Goal: Task Accomplishment & Management: Complete application form

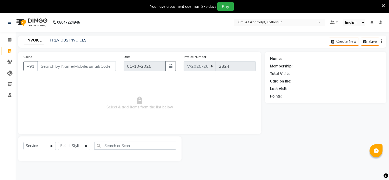
select select "7401"
select select "service"
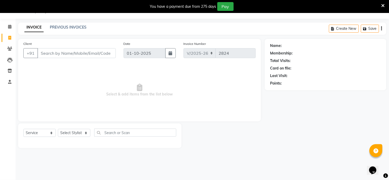
click at [68, 55] on input "Client" at bounding box center [76, 53] width 78 height 10
click at [65, 55] on input "Client" at bounding box center [76, 53] width 78 height 10
click at [85, 54] on input "Client" at bounding box center [76, 53] width 78 height 10
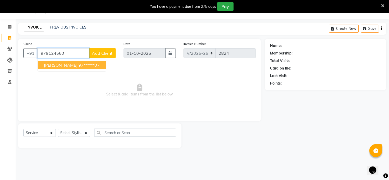
click at [78, 65] on ngb-highlight "97******07" at bounding box center [88, 65] width 21 height 5
type input "97******07"
click at [65, 65] on span "Select & add items from the list below" at bounding box center [139, 90] width 232 height 52
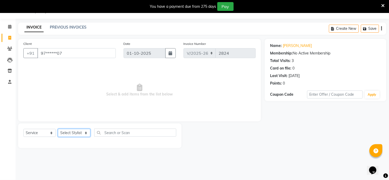
drag, startPoint x: 72, startPoint y: 136, endPoint x: 78, endPoint y: 136, distance: 6.0
click at [73, 135] on select "Select Stylist [PERSON_NAME] Hriatpuii [PERSON_NAME] Kimi manager id [PERSON_NA…" at bounding box center [74, 133] width 32 height 8
select select "69730"
click at [58, 129] on select "Select Stylist [PERSON_NAME] Hriatpuii [PERSON_NAME] Kimi manager id [PERSON_NA…" at bounding box center [74, 133] width 32 height 8
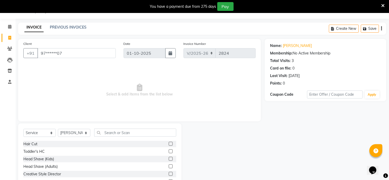
click at [169, 144] on label at bounding box center [171, 144] width 4 height 4
click at [169, 144] on input "checkbox" at bounding box center [170, 144] width 3 height 3
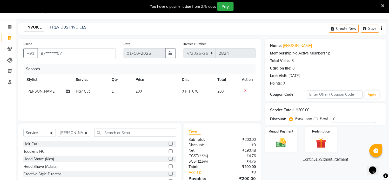
click at [169, 144] on label at bounding box center [171, 144] width 4 height 4
click at [169, 144] on input "checkbox" at bounding box center [170, 144] width 3 height 3
checkbox input "false"
click at [34, 101] on td "[PERSON_NAME]" at bounding box center [47, 103] width 49 height 12
select select "69730"
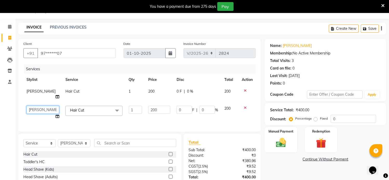
click at [42, 106] on select "[PERSON_NAME] Hriatpuii [PERSON_NAME] Kimi manager id [PERSON_NAME] [PERSON_NAM…" at bounding box center [42, 110] width 33 height 8
select select "85520"
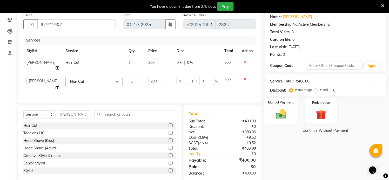
click at [274, 113] on img at bounding box center [281, 114] width 17 height 12
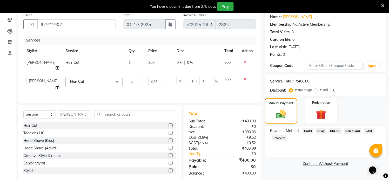
click at [370, 131] on span "CASH" at bounding box center [369, 131] width 11 height 6
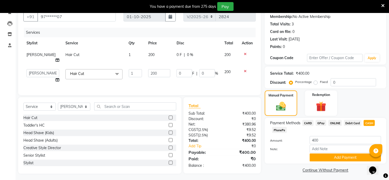
scroll to position [52, 0]
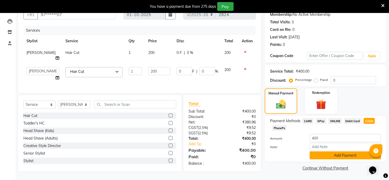
click at [330, 156] on button "Add Payment" at bounding box center [345, 156] width 71 height 8
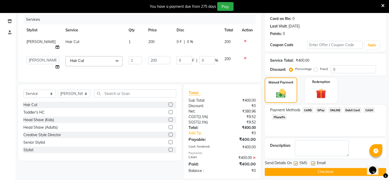
scroll to position [69, 0]
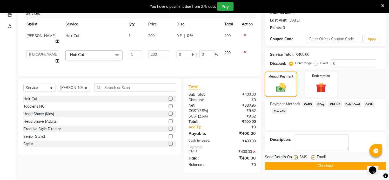
click at [303, 165] on button "Checkout" at bounding box center [325, 166] width 121 height 8
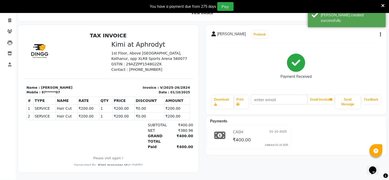
scroll to position [6, 0]
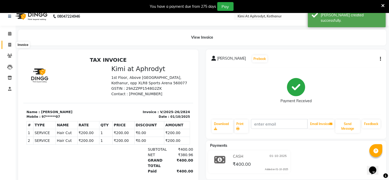
click at [9, 46] on icon at bounding box center [9, 45] width 3 height 4
select select "service"
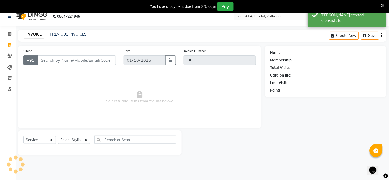
type input "2825"
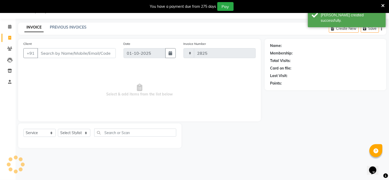
select select "7401"
click at [65, 57] on input "Client" at bounding box center [76, 53] width 78 height 10
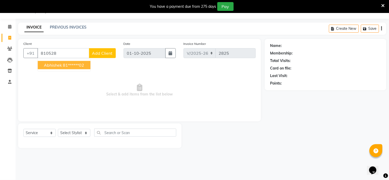
click at [51, 65] on span "Abhishek" at bounding box center [53, 65] width 18 height 5
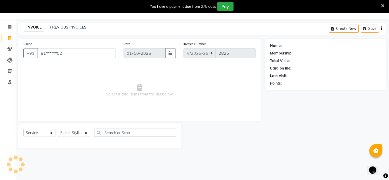
type input "81******02"
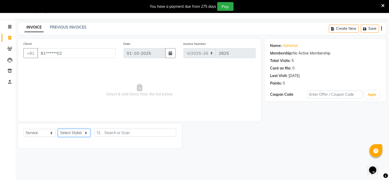
drag, startPoint x: 74, startPoint y: 134, endPoint x: 81, endPoint y: 134, distance: 6.7
click at [74, 134] on select "Select Stylist [PERSON_NAME] Hriatpuii [PERSON_NAME] Kimi manager id [PERSON_NA…" at bounding box center [74, 133] width 32 height 8
select select "85520"
click at [58, 129] on select "Select Stylist [PERSON_NAME] Hriatpuii [PERSON_NAME] Kimi manager id [PERSON_NA…" at bounding box center [74, 133] width 32 height 8
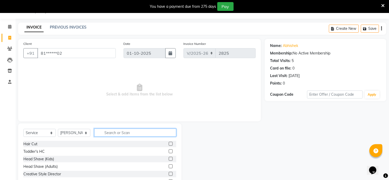
click at [138, 134] on input "text" at bounding box center [135, 133] width 82 height 8
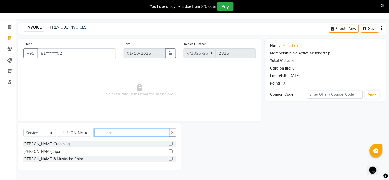
type input "bear"
click at [171, 144] on label at bounding box center [171, 144] width 4 height 4
click at [171, 144] on input "checkbox" at bounding box center [170, 144] width 3 height 3
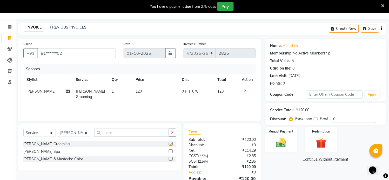
checkbox input "false"
click at [283, 132] on label "Manual Payment" at bounding box center [281, 131] width 26 height 5
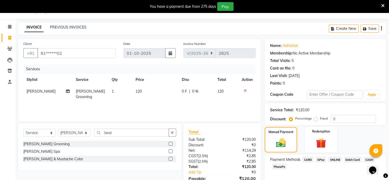
click at [308, 160] on span "CARD" at bounding box center [307, 160] width 11 height 6
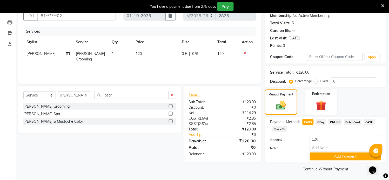
scroll to position [52, 0]
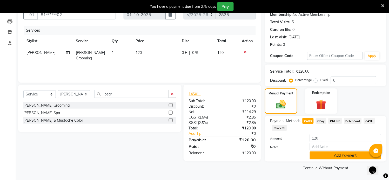
click at [314, 155] on button "Add Payment" at bounding box center [345, 156] width 71 height 8
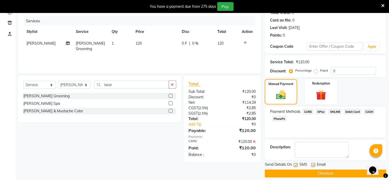
scroll to position [66, 0]
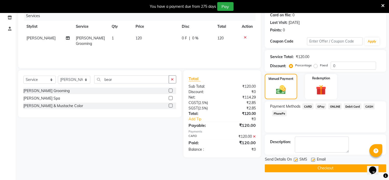
click at [295, 159] on label at bounding box center [296, 160] width 4 height 4
click at [295, 159] on input "checkbox" at bounding box center [295, 160] width 3 height 3
checkbox input "false"
click at [312, 160] on label at bounding box center [313, 160] width 4 height 4
click at [312, 160] on input "checkbox" at bounding box center [312, 160] width 3 height 3
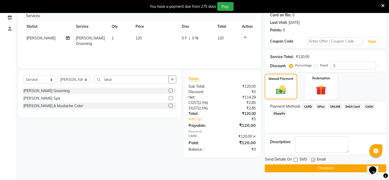
checkbox input "false"
click at [313, 171] on button "Checkout" at bounding box center [325, 169] width 121 height 8
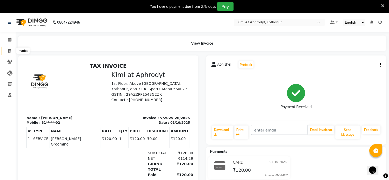
click at [9, 50] on icon at bounding box center [9, 51] width 3 height 4
select select "service"
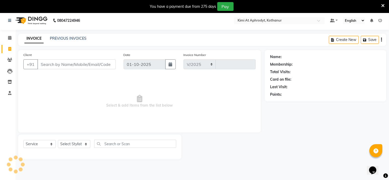
select select "7401"
type input "2826"
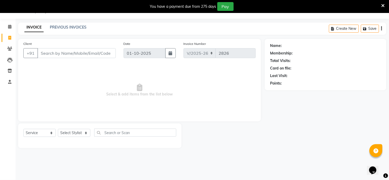
click at [59, 53] on input "Client" at bounding box center [76, 53] width 78 height 10
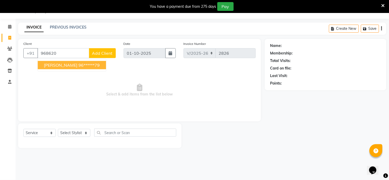
click at [78, 65] on ngb-highlight "96******79" at bounding box center [88, 65] width 21 height 5
type input "96******79"
click at [63, 65] on span "Select & add items from the list below" at bounding box center [139, 90] width 232 height 52
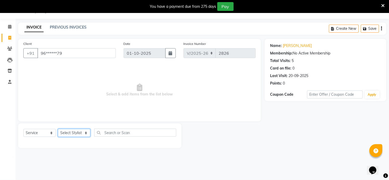
click at [78, 133] on select "Select Stylist [PERSON_NAME] Hriatpuii [PERSON_NAME] Kimi manager id [PERSON_NA…" at bounding box center [74, 133] width 32 height 8
select select "69729"
click at [58, 129] on select "Select Stylist [PERSON_NAME] Hriatpuii [PERSON_NAME] Kimi manager id [PERSON_NA…" at bounding box center [74, 133] width 32 height 8
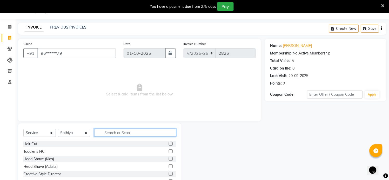
click at [120, 133] on input "text" at bounding box center [135, 133] width 82 height 8
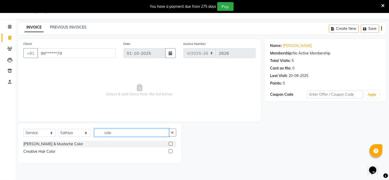
type input "colo"
click at [169, 143] on label at bounding box center [171, 144] width 4 height 4
click at [169, 143] on input "checkbox" at bounding box center [170, 144] width 3 height 3
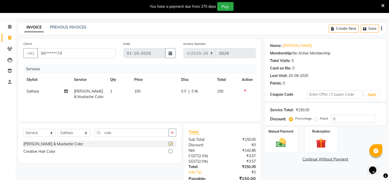
checkbox input "false"
click at [139, 99] on td "150" at bounding box center [154, 94] width 47 height 17
select select "69729"
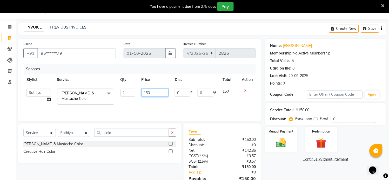
click at [159, 93] on input "150" at bounding box center [154, 93] width 27 height 8
type input "1"
type input "1800"
click at [128, 100] on td "1" at bounding box center [127, 97] width 21 height 22
select select "69729"
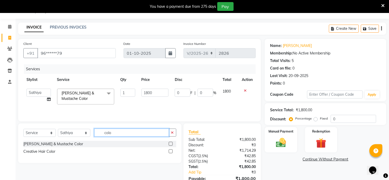
click at [115, 133] on input "colo" at bounding box center [131, 133] width 75 height 8
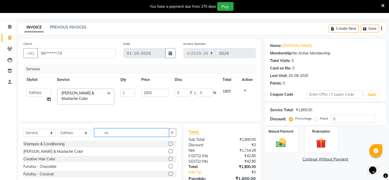
type input "c"
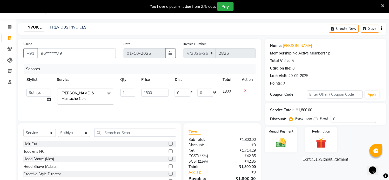
click at [169, 144] on label at bounding box center [171, 144] width 4 height 4
click at [169, 144] on input "checkbox" at bounding box center [170, 144] width 3 height 3
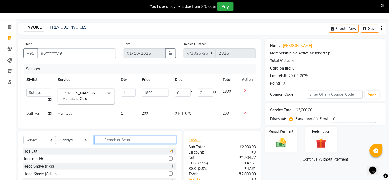
click at [165, 144] on input "text" at bounding box center [135, 140] width 82 height 8
checkbox input "false"
click at [146, 144] on input "text" at bounding box center [135, 140] width 82 height 8
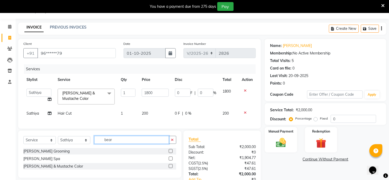
type input "bear"
click at [172, 153] on label at bounding box center [171, 151] width 4 height 4
click at [172, 153] on input "checkbox" at bounding box center [170, 151] width 3 height 3
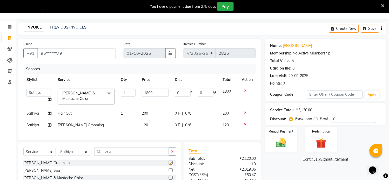
checkbox input "false"
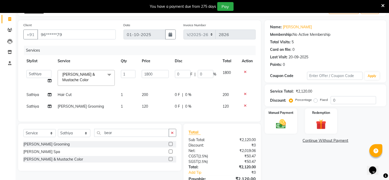
scroll to position [42, 0]
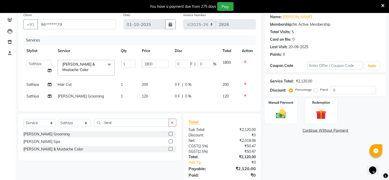
click at [169, 151] on label at bounding box center [171, 149] width 4 height 4
click at [169, 151] on input "checkbox" at bounding box center [170, 149] width 3 height 3
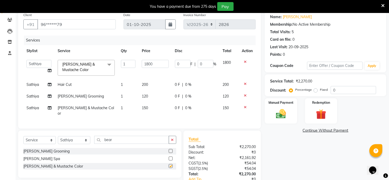
checkbox input "false"
click at [130, 141] on input "bear" at bounding box center [131, 140] width 75 height 8
click at [243, 105] on div at bounding box center [247, 107] width 11 height 4
click at [245, 106] on icon at bounding box center [245, 107] width 3 height 4
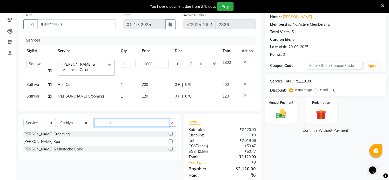
click at [136, 127] on input "bear" at bounding box center [131, 123] width 75 height 8
type input "b"
click at [130, 127] on input "col" at bounding box center [131, 123] width 75 height 8
type input "c"
type input "roo"
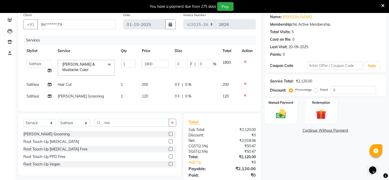
click at [170, 144] on label at bounding box center [171, 142] width 4 height 4
click at [170, 144] on input "checkbox" at bounding box center [170, 141] width 3 height 3
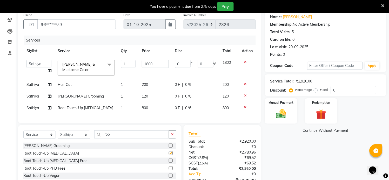
checkbox input "false"
click at [137, 111] on td "1" at bounding box center [128, 108] width 21 height 12
select select "69729"
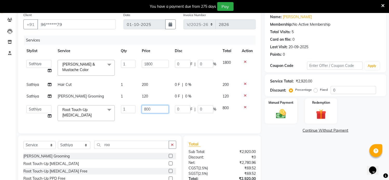
click at [158, 112] on input "800" at bounding box center [155, 109] width 27 height 8
type input "8"
type input "250"
click at [65, 151] on div "Select Service Product Membership Package Voucher Prepaid Gift Card Select Styl…" at bounding box center [99, 167] width 163 height 62
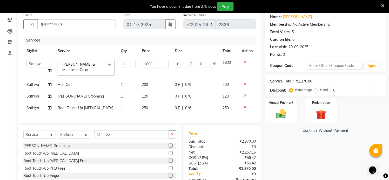
click at [65, 149] on div "[PERSON_NAME] Grooming" at bounding box center [99, 146] width 153 height 6
click at [67, 139] on select "Select Stylist [PERSON_NAME] Hriatpuii [PERSON_NAME] Kimi manager id [PERSON_NA…" at bounding box center [74, 135] width 32 height 8
select select "88071"
click at [58, 136] on select "Select Stylist [PERSON_NAME] Hriatpuii [PERSON_NAME] Kimi manager id [PERSON_NA…" at bounding box center [74, 135] width 32 height 8
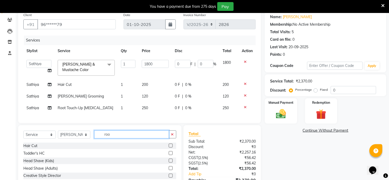
click at [119, 139] on input "roo" at bounding box center [131, 135] width 75 height 8
type input "r"
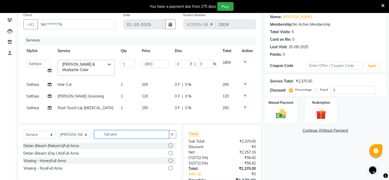
scroll to position [71, 0]
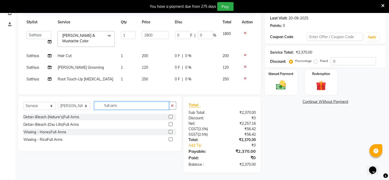
type input "full arm"
click at [170, 141] on label at bounding box center [171, 140] width 4 height 4
click at [170, 141] on input "checkbox" at bounding box center [170, 139] width 3 height 3
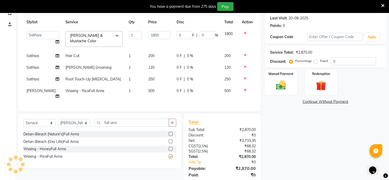
checkbox input "false"
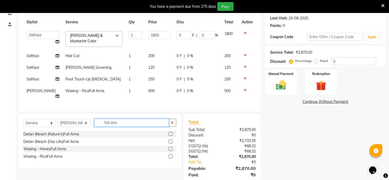
click at [131, 124] on input "full arm" at bounding box center [131, 123] width 75 height 8
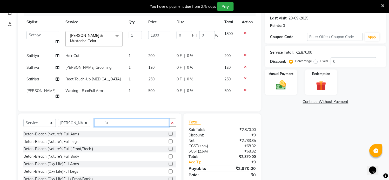
type input "f"
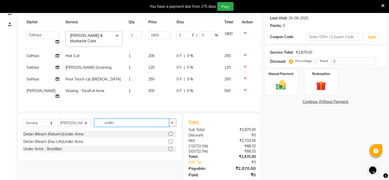
type input "under"
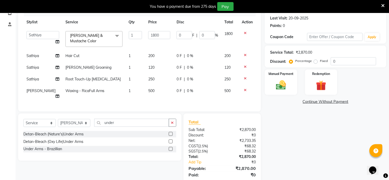
click at [170, 147] on label at bounding box center [171, 149] width 4 height 4
click at [170, 148] on input "checkbox" at bounding box center [170, 149] width 3 height 3
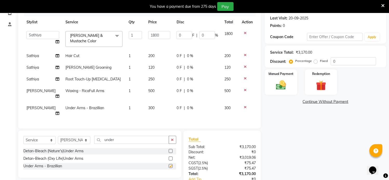
checkbox input "false"
click at [120, 137] on input "under" at bounding box center [131, 140] width 75 height 8
type input "u"
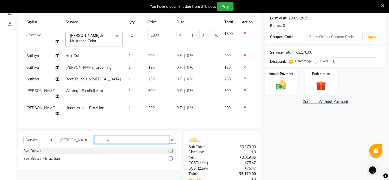
type input "eye"
click at [170, 149] on label at bounding box center [171, 151] width 4 height 4
click at [170, 150] on input "checkbox" at bounding box center [170, 151] width 3 height 3
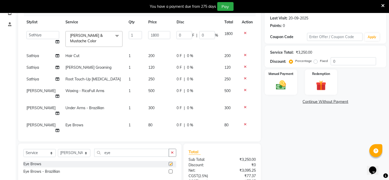
checkbox input "false"
click at [119, 149] on input "eye" at bounding box center [131, 153] width 75 height 8
type input "upp"
click at [171, 162] on label at bounding box center [171, 164] width 4 height 4
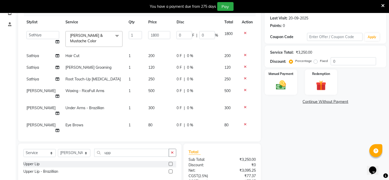
click at [171, 163] on input "checkbox" at bounding box center [170, 164] width 3 height 3
checkbox input "false"
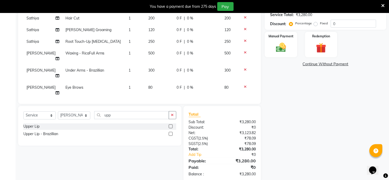
scroll to position [118, 0]
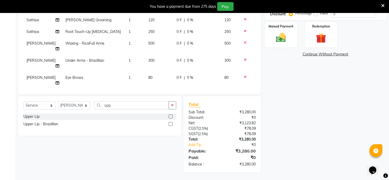
click at [156, 89] on td "30" at bounding box center [159, 97] width 28 height 17
select select "88071"
click at [151, 92] on input "30" at bounding box center [159, 96] width 22 height 8
type input "3"
type input "50"
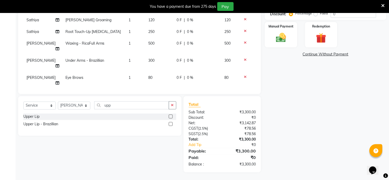
scroll to position [118, 0]
click at [326, 155] on div "Name: [PERSON_NAME] Membership: No Active Membership Total Visits: 5 Card on fi…" at bounding box center [327, 53] width 125 height 239
click at [280, 37] on img at bounding box center [281, 38] width 17 height 12
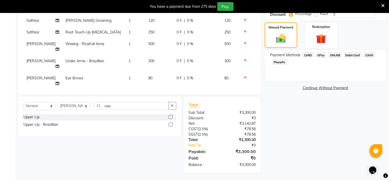
click at [372, 55] on span "CASH" at bounding box center [369, 55] width 11 height 6
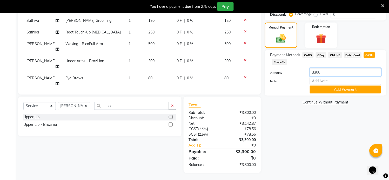
click at [327, 69] on input "3300" at bounding box center [345, 72] width 71 height 8
type input "2000"
click at [330, 91] on button "Add Payment" at bounding box center [345, 90] width 71 height 8
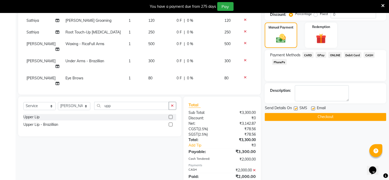
click at [310, 56] on span "CARD" at bounding box center [307, 55] width 11 height 6
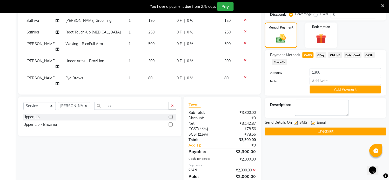
click at [322, 53] on span "GPay" at bounding box center [321, 55] width 11 height 6
click at [337, 91] on button "Add Payment" at bounding box center [345, 90] width 71 height 8
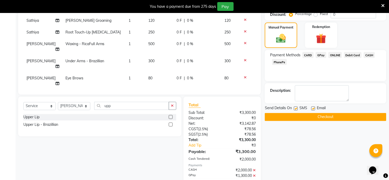
click at [327, 118] on button "Checkout" at bounding box center [325, 117] width 121 height 8
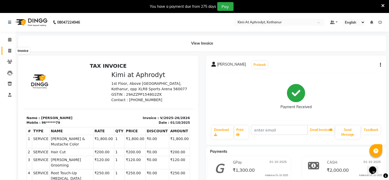
drag, startPoint x: 8, startPoint y: 51, endPoint x: 15, endPoint y: 55, distance: 7.6
click at [9, 51] on icon at bounding box center [9, 51] width 3 height 4
select select "service"
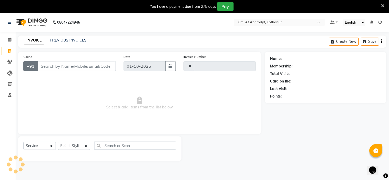
type input "2827"
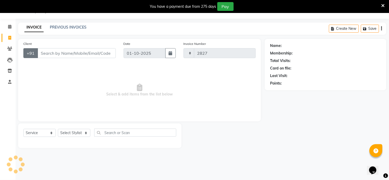
select select "7401"
click at [69, 55] on input "Client" at bounding box center [76, 53] width 78 height 10
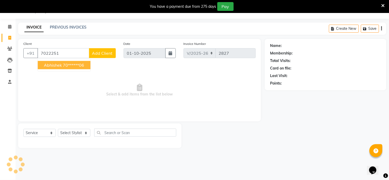
drag, startPoint x: 53, startPoint y: 68, endPoint x: 54, endPoint y: 71, distance: 3.5
click at [53, 67] on button "Abhishek 70******06" at bounding box center [64, 65] width 53 height 8
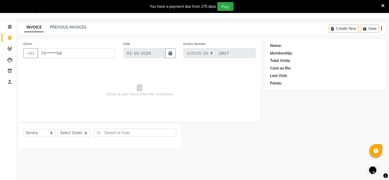
type input "70******06"
click at [74, 134] on select "Select Stylist [PERSON_NAME] Hriatpuii [PERSON_NAME] Kimi manager id [PERSON_NA…" at bounding box center [74, 133] width 32 height 8
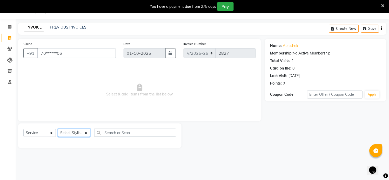
select select "69728"
click at [58, 129] on select "Select Stylist [PERSON_NAME] Hriatpuii [PERSON_NAME] Kimi manager id [PERSON_NA…" at bounding box center [74, 133] width 32 height 8
click at [74, 66] on span "Select & add items from the list below" at bounding box center [139, 90] width 232 height 52
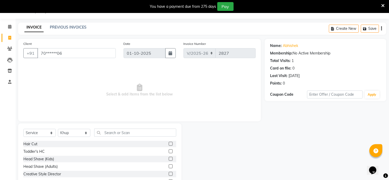
click at [169, 142] on label at bounding box center [171, 144] width 4 height 4
click at [169, 143] on input "checkbox" at bounding box center [170, 144] width 3 height 3
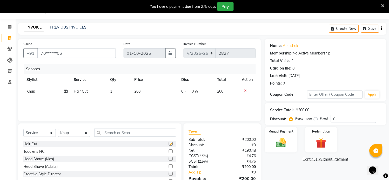
checkbox input "false"
click at [133, 133] on input "text" at bounding box center [135, 133] width 82 height 8
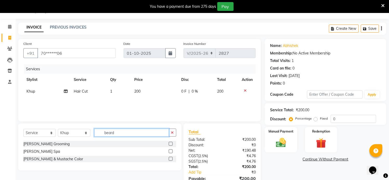
type input "beard"
click at [170, 144] on label at bounding box center [171, 144] width 4 height 4
click at [170, 144] on input "checkbox" at bounding box center [170, 144] width 3 height 3
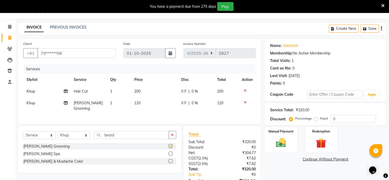
checkbox input "false"
click at [276, 146] on img at bounding box center [281, 143] width 17 height 12
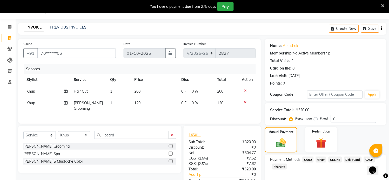
drag, startPoint x: 308, startPoint y: 160, endPoint x: 302, endPoint y: 170, distance: 11.9
click at [308, 159] on span "CARD" at bounding box center [307, 160] width 11 height 6
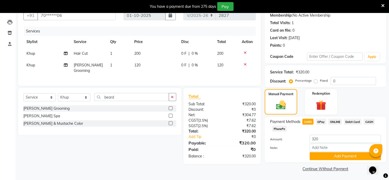
scroll to position [52, 0]
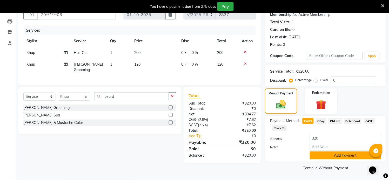
click at [323, 156] on button "Add Payment" at bounding box center [345, 156] width 71 height 8
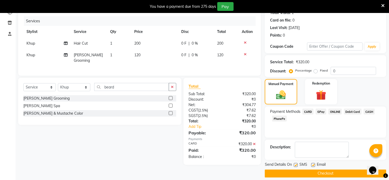
scroll to position [66, 0]
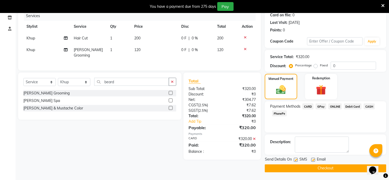
click at [326, 169] on button "Checkout" at bounding box center [325, 169] width 121 height 8
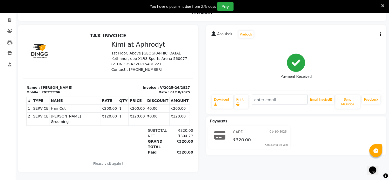
click at [227, 166] on div "Abhishek Prebook Payment Received Download Print Email Invoice Send Message Fee…" at bounding box center [296, 98] width 188 height 147
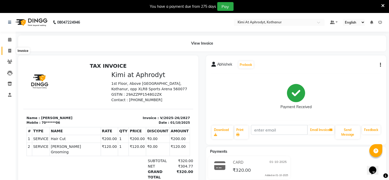
click at [6, 51] on span at bounding box center [9, 51] width 9 height 6
select select "service"
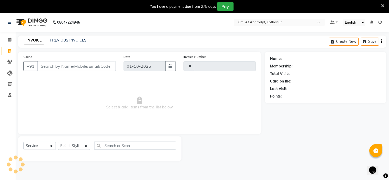
type input "2828"
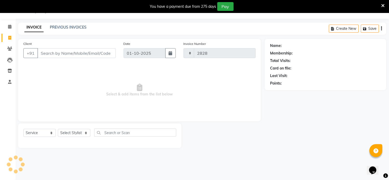
select select "7401"
click at [58, 53] on input "Client" at bounding box center [76, 53] width 78 height 10
click at [81, 55] on input "Client" at bounding box center [76, 53] width 78 height 10
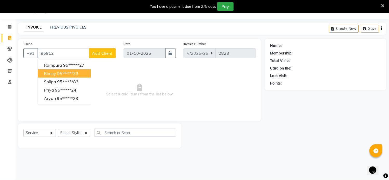
click at [69, 71] on ngb-highlight "95******33" at bounding box center [67, 73] width 21 height 5
type input "95******33"
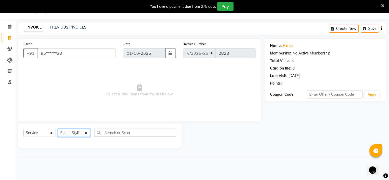
click at [69, 135] on select "Select Stylist [PERSON_NAME] Hriatpuii [PERSON_NAME] Kimi manager id [PERSON_NA…" at bounding box center [74, 133] width 32 height 8
select select "85520"
click at [58, 129] on select "Select Stylist [PERSON_NAME] Hriatpuii [PERSON_NAME] Kimi manager id [PERSON_NA…" at bounding box center [74, 133] width 32 height 8
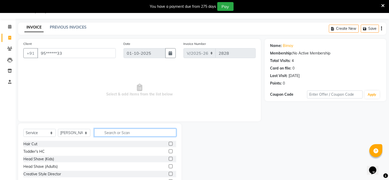
click at [117, 137] on div "Select Service Product Membership Package Voucher Prepaid Gift Card Select Styl…" at bounding box center [99, 135] width 153 height 12
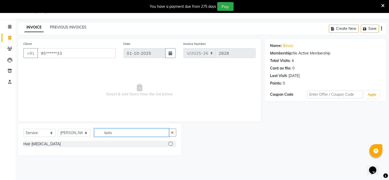
type input "boto"
click at [168, 143] on div "Hair [MEDICAL_DATA]" at bounding box center [99, 144] width 153 height 6
click at [170, 144] on label at bounding box center [171, 144] width 4 height 4
click at [170, 144] on input "checkbox" at bounding box center [170, 144] width 3 height 3
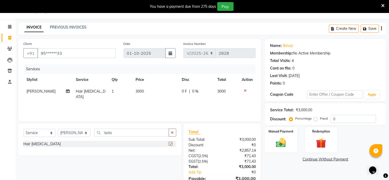
checkbox input "false"
click at [158, 99] on div "Services Stylist Service Qty Price Disc Total Action [PERSON_NAME] Hair [MEDICA…" at bounding box center [139, 90] width 232 height 52
click at [151, 94] on td "3000" at bounding box center [156, 94] width 46 height 17
select select "85520"
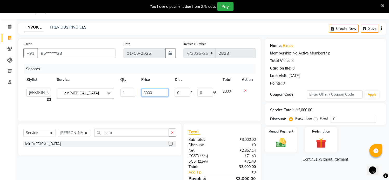
click at [157, 95] on input "3000" at bounding box center [154, 93] width 27 height 8
type input "3"
type input "6"
type input "4000"
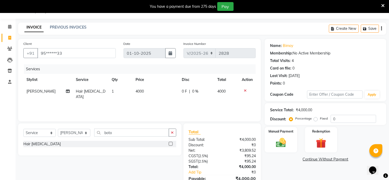
drag, startPoint x: 147, startPoint y: 103, endPoint x: 151, endPoint y: 103, distance: 3.4
click at [151, 103] on div "Services Stylist Service Qty Price Disc Total Action [PERSON_NAME] Hair [MEDICA…" at bounding box center [139, 90] width 232 height 52
click at [79, 135] on select "Select Stylist [PERSON_NAME] Hriatpuii [PERSON_NAME] Kimi manager id [PERSON_NA…" at bounding box center [74, 133] width 32 height 8
select select "88071"
click at [58, 129] on select "Select Stylist [PERSON_NAME] Hriatpuii [PERSON_NAME] Kimi manager id [PERSON_NA…" at bounding box center [74, 133] width 32 height 8
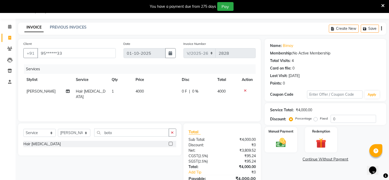
click at [72, 103] on div "Services Stylist Service Qty Price Disc Total Action [PERSON_NAME] Hair [MEDICA…" at bounding box center [139, 90] width 232 height 52
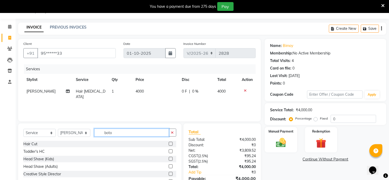
click at [125, 132] on input "boto" at bounding box center [131, 133] width 75 height 8
type input "b"
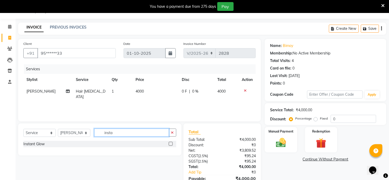
type input "insta"
click at [171, 145] on label at bounding box center [171, 144] width 4 height 4
click at [171, 145] on input "checkbox" at bounding box center [170, 144] width 3 height 3
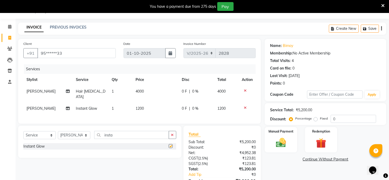
checkbox input "false"
click at [147, 107] on td "1200" at bounding box center [156, 109] width 46 height 12
select select "88071"
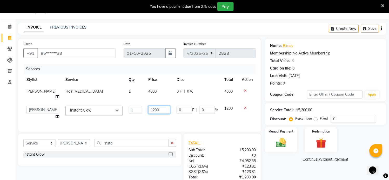
click at [157, 106] on input "1200" at bounding box center [159, 110] width 22 height 8
type input "1"
type input "1500"
click at [165, 119] on div "Client +91 95******33 Date [DATE] Invoice Number V/2025 V/[PHONE_NUMBER] Servic…" at bounding box center [139, 85] width 243 height 93
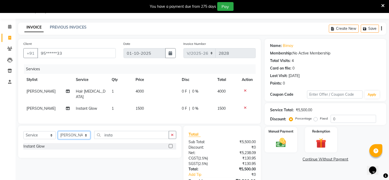
click at [81, 133] on select "Select Stylist [PERSON_NAME] Hriatpuii [PERSON_NAME] Kimi manager id [PERSON_NA…" at bounding box center [74, 135] width 32 height 8
select select "69730"
click at [58, 131] on select "Select Stylist [PERSON_NAME] Hriatpuii [PERSON_NAME] Kimi manager id [PERSON_NA…" at bounding box center [74, 135] width 32 height 8
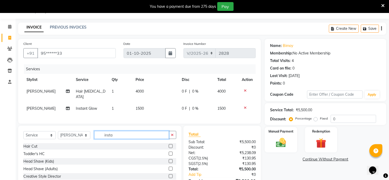
click at [135, 134] on input "insta" at bounding box center [131, 135] width 75 height 8
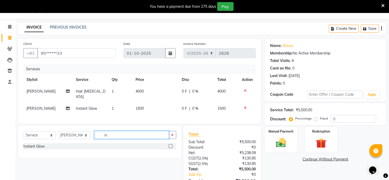
type input "i"
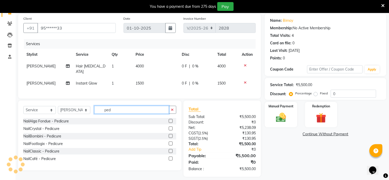
scroll to position [42, 0]
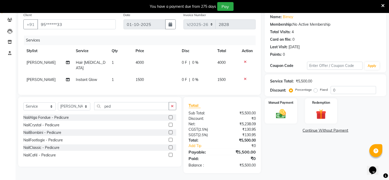
click at [133, 110] on div "Select Service Product Membership Package Voucher Prepaid Gift Card Select Styl…" at bounding box center [99, 108] width 153 height 12
drag, startPoint x: 128, startPoint y: 115, endPoint x: 129, endPoint y: 112, distance: 3.2
click at [128, 114] on div "NailAlga Fondue - Pedicure" at bounding box center [99, 117] width 153 height 6
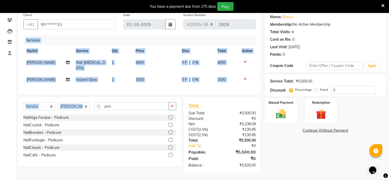
drag, startPoint x: 133, startPoint y: 93, endPoint x: 142, endPoint y: 130, distance: 37.9
click at [141, 127] on div "Client +91 95******33 Date [DATE] Invoice Number V/2025 V/[PHONE_NUMBER] Servic…" at bounding box center [139, 91] width 251 height 163
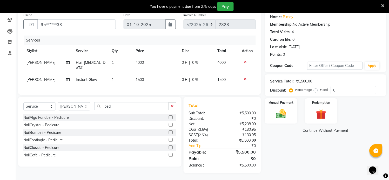
drag, startPoint x: 132, startPoint y: 151, endPoint x: 137, endPoint y: 146, distance: 6.8
click at [138, 149] on div "NailAlga Fondue - Pedicure NailCrystal - Pedicure NailBombini - Pedicure NailFo…" at bounding box center [99, 136] width 153 height 45
drag, startPoint x: 123, startPoint y: 107, endPoint x: 126, endPoint y: 108, distance: 2.9
click at [126, 107] on input "ped" at bounding box center [131, 106] width 75 height 8
type input "p"
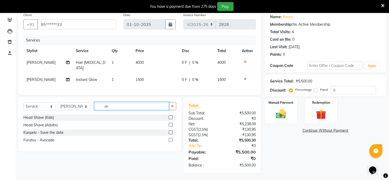
type input "a"
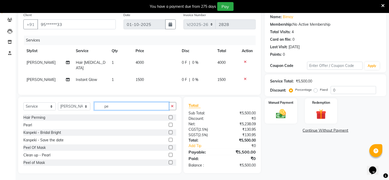
type input "ped"
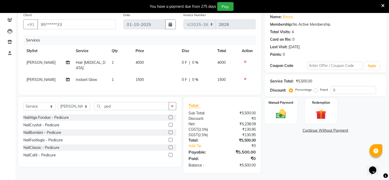
click at [170, 118] on label at bounding box center [171, 118] width 4 height 4
click at [170, 118] on input "checkbox" at bounding box center [170, 117] width 3 height 3
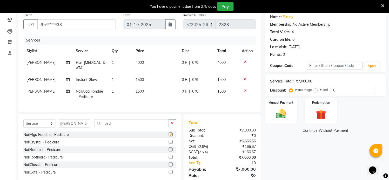
checkbox input "false"
click at [140, 95] on td "1500" at bounding box center [156, 94] width 46 height 17
select select "69730"
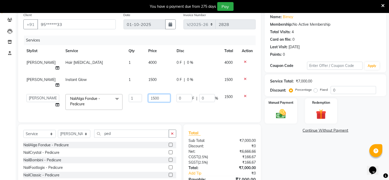
click at [161, 94] on input "1500" at bounding box center [159, 98] width 22 height 8
type input "1"
type input "850"
click at [131, 99] on div "Services Stylist Service Qty Price Disc Total Action [PERSON_NAME] Hair [MEDICA…" at bounding box center [139, 77] width 232 height 82
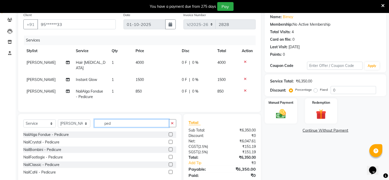
click at [133, 123] on input "ped" at bounding box center [131, 123] width 75 height 8
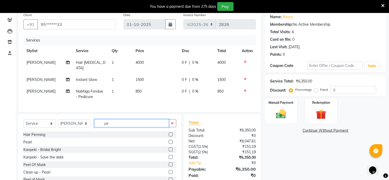
type input "p"
type input "man"
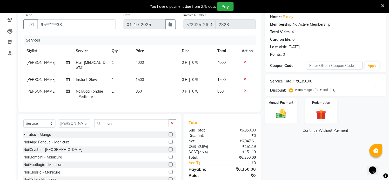
click at [169, 172] on label at bounding box center [171, 172] width 4 height 4
click at [169, 172] on input "checkbox" at bounding box center [170, 172] width 3 height 3
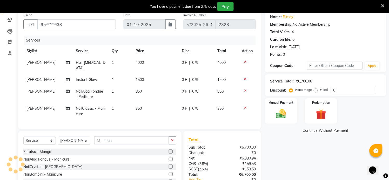
checkbox input "false"
click at [134, 110] on td "350" at bounding box center [156, 111] width 46 height 17
select select "69730"
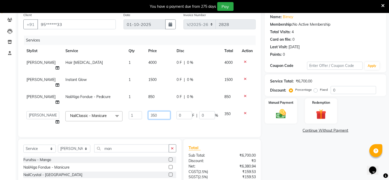
click at [157, 111] on input "350" at bounding box center [159, 115] width 22 height 8
type input "3"
type input "450"
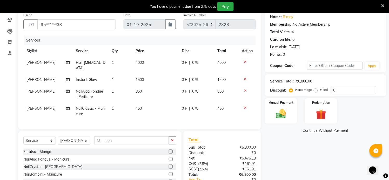
click at [160, 112] on div "Services Stylist Service Qty Price Disc Total Action [PERSON_NAME] Hair [MEDICA…" at bounding box center [139, 80] width 232 height 89
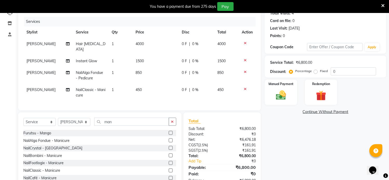
scroll to position [71, 0]
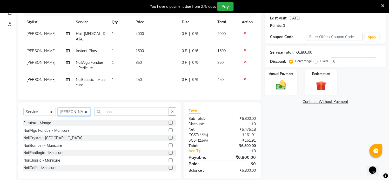
click at [77, 112] on select "Select Stylist [PERSON_NAME] Hriatpuii [PERSON_NAME] Kimi manager id [PERSON_NA…" at bounding box center [74, 112] width 32 height 8
select select "88071"
click at [58, 108] on select "Select Stylist [PERSON_NAME] Hriatpuii [PERSON_NAME] Kimi manager id [PERSON_NA…" at bounding box center [74, 112] width 32 height 8
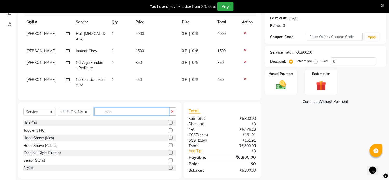
click at [120, 110] on input "man" at bounding box center [131, 112] width 75 height 8
type input "m"
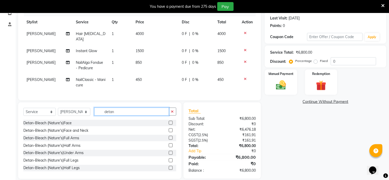
click at [124, 113] on input "detan" at bounding box center [131, 112] width 75 height 8
type input "d"
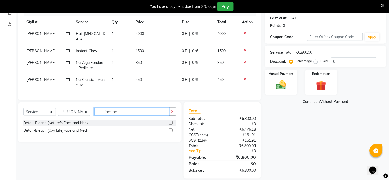
type input "face ne"
click at [170, 121] on label at bounding box center [171, 123] width 4 height 4
click at [170, 121] on input "checkbox" at bounding box center [170, 122] width 3 height 3
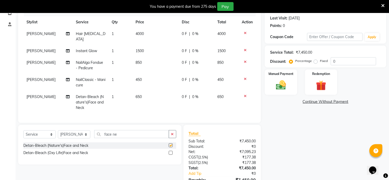
checkbox input "false"
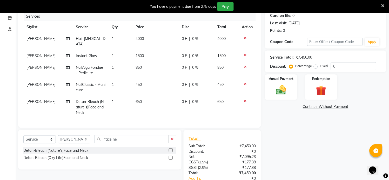
scroll to position [41, 0]
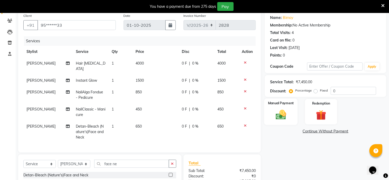
click at [273, 118] on img at bounding box center [281, 115] width 17 height 12
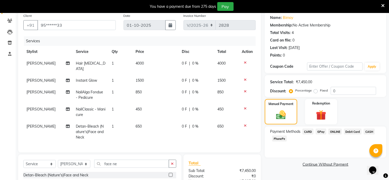
click at [311, 131] on span "CARD" at bounding box center [307, 132] width 11 height 6
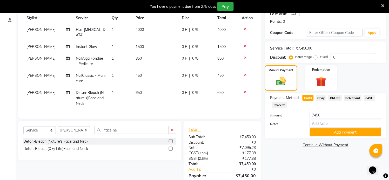
scroll to position [99, 0]
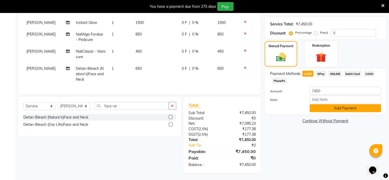
click at [322, 110] on button "Add Payment" at bounding box center [345, 108] width 71 height 8
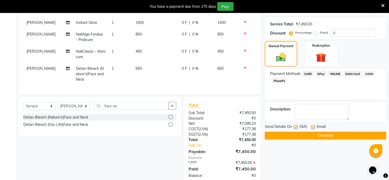
click at [319, 136] on button "Checkout" at bounding box center [325, 136] width 121 height 8
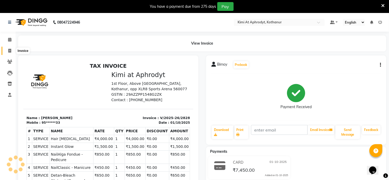
click at [10, 50] on icon at bounding box center [9, 51] width 3 height 4
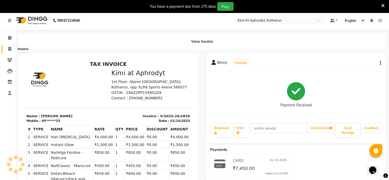
select select "7401"
select select "service"
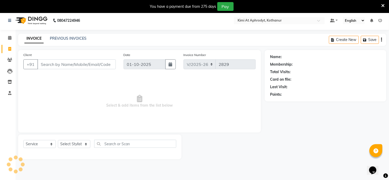
scroll to position [13, 0]
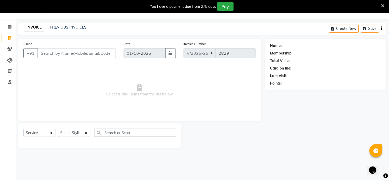
drag, startPoint x: 66, startPoint y: 52, endPoint x: 69, endPoint y: 52, distance: 2.9
click at [67, 52] on input "Client" at bounding box center [76, 53] width 78 height 10
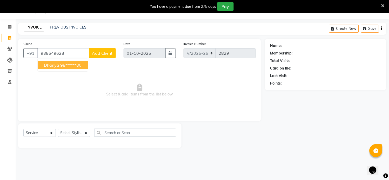
drag, startPoint x: 72, startPoint y: 66, endPoint x: 78, endPoint y: 64, distance: 6.6
click at [73, 66] on ngb-highlight "98******80" at bounding box center [70, 65] width 21 height 5
type input "98******80"
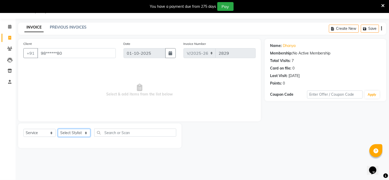
click at [70, 135] on select "Select Stylist [PERSON_NAME] Hriatpuii [PERSON_NAME] Kimi manager id [PERSON_NA…" at bounding box center [74, 133] width 32 height 8
select select "88405"
click at [58, 129] on select "Select Stylist [PERSON_NAME] Hriatpuii [PERSON_NAME] Kimi manager id [PERSON_NA…" at bounding box center [74, 133] width 32 height 8
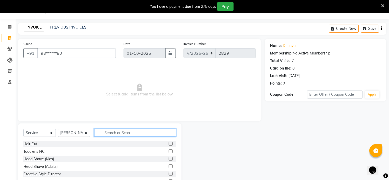
click at [123, 133] on input "text" at bounding box center [135, 133] width 82 height 8
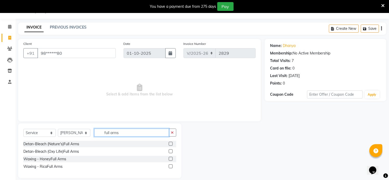
type input "full arms"
click at [171, 166] on label at bounding box center [171, 167] width 4 height 4
click at [171, 166] on input "checkbox" at bounding box center [170, 166] width 3 height 3
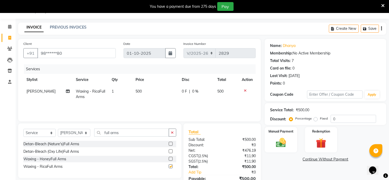
checkbox input "false"
click at [131, 135] on input "full arms" at bounding box center [131, 133] width 75 height 8
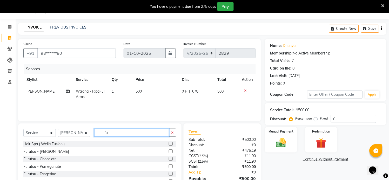
type input "f"
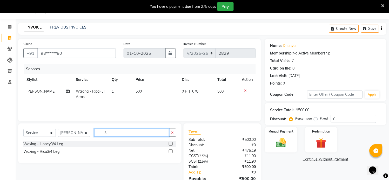
type input "3"
click at [170, 144] on label at bounding box center [171, 144] width 4 height 4
click at [170, 144] on input "checkbox" at bounding box center [170, 144] width 3 height 3
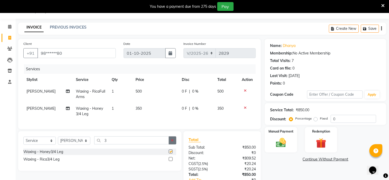
checkbox input "false"
drag, startPoint x: 169, startPoint y: 164, endPoint x: 172, endPoint y: 162, distance: 3.5
click at [170, 161] on label at bounding box center [171, 159] width 4 height 4
click at [170, 161] on input "checkbox" at bounding box center [170, 159] width 3 height 3
checkbox input "true"
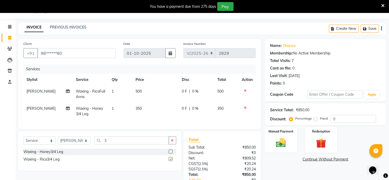
click at [172, 142] on icon "button" at bounding box center [172, 141] width 3 height 4
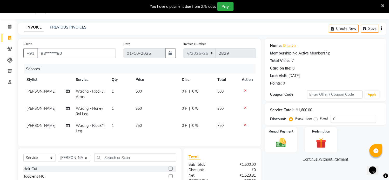
click at [245, 106] on icon at bounding box center [245, 108] width 3 height 4
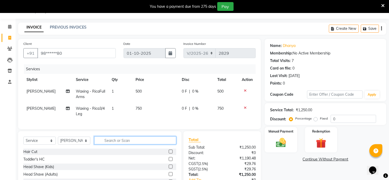
click at [134, 144] on input "text" at bounding box center [135, 141] width 82 height 8
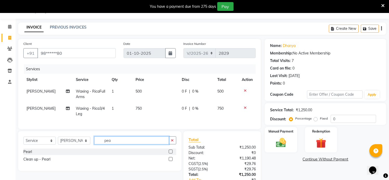
type input "pea"
click at [172, 154] on label at bounding box center [171, 152] width 4 height 4
click at [172, 154] on input "checkbox" at bounding box center [170, 151] width 3 height 3
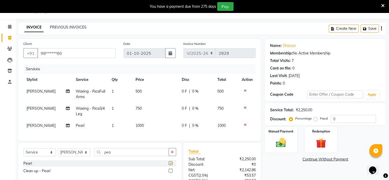
checkbox input "false"
click at [150, 132] on div "Services Stylist Service Qty Price Disc Total Action [PERSON_NAME] Waxing - Ric…" at bounding box center [139, 99] width 232 height 71
drag, startPoint x: 146, startPoint y: 128, endPoint x: 151, endPoint y: 129, distance: 4.9
click at [147, 129] on td "1000" at bounding box center [156, 126] width 46 height 12
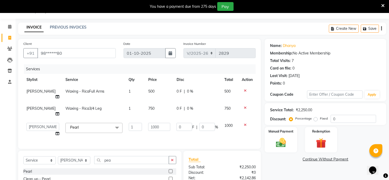
click at [151, 129] on div "Services Stylist Service Qty Price Disc Total Action [PERSON_NAME] Waxing - Ric…" at bounding box center [139, 103] width 232 height 79
click at [160, 123] on input "1000" at bounding box center [159, 127] width 22 height 8
type input "1200"
click at [150, 125] on td "1200" at bounding box center [159, 130] width 28 height 20
click at [119, 156] on input "pea" at bounding box center [131, 160] width 75 height 8
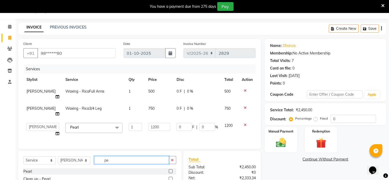
type input "p"
type input "eye"
click at [170, 170] on label at bounding box center [171, 172] width 4 height 4
click at [170, 170] on input "checkbox" at bounding box center [170, 171] width 3 height 3
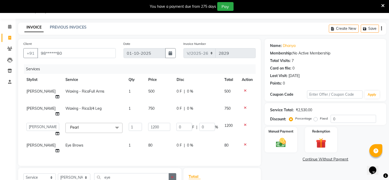
checkbox input "false"
click at [73, 174] on select "Select Stylist [PERSON_NAME] Hriatpuii [PERSON_NAME] Kimi manager id [PERSON_NA…" at bounding box center [74, 178] width 32 height 8
select select "85520"
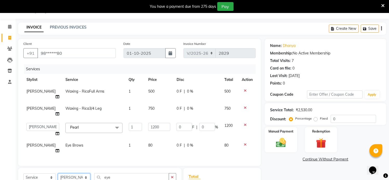
click at [58, 174] on select "Select Stylist [PERSON_NAME] Hriatpuii [PERSON_NAME] Kimi manager id [PERSON_NA…" at bounding box center [74, 178] width 32 height 8
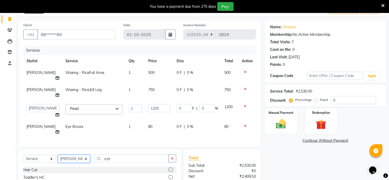
scroll to position [42, 0]
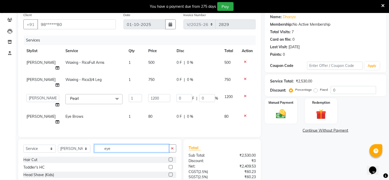
click at [126, 145] on input "eye" at bounding box center [131, 149] width 75 height 8
type input "e"
type input "blo"
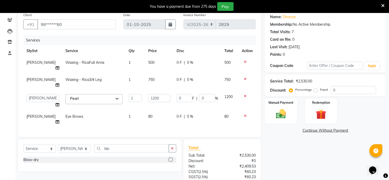
click at [171, 158] on label at bounding box center [171, 160] width 4 height 4
click at [171, 158] on input "checkbox" at bounding box center [170, 159] width 3 height 3
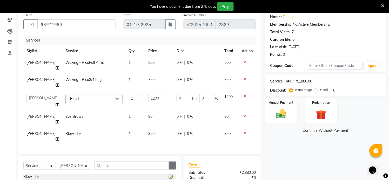
checkbox input "false"
click at [117, 162] on input "blo" at bounding box center [131, 166] width 75 height 8
type input "b"
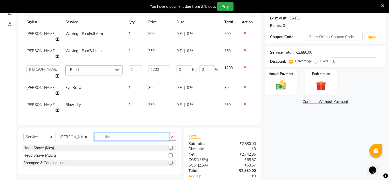
type input "sha"
click at [171, 161] on label at bounding box center [171, 163] width 4 height 4
click at [171, 162] on input "checkbox" at bounding box center [170, 163] width 3 height 3
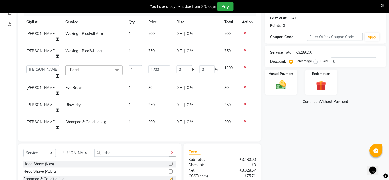
checkbox input "false"
click at [157, 116] on td "300" at bounding box center [159, 124] width 28 height 17
select select "85520"
type input "3"
type input "400"
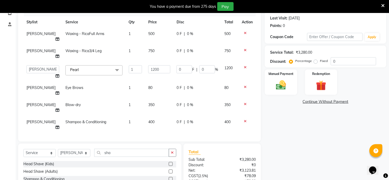
click at [163, 113] on div "Services Stylist Service Qty Price Disc Total Action [PERSON_NAME] Waxing - Ric…" at bounding box center [139, 72] width 232 height 130
click at [284, 87] on img at bounding box center [281, 85] width 17 height 12
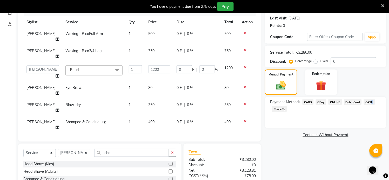
click at [370, 101] on span "CASH" at bounding box center [369, 102] width 11 height 6
click at [371, 101] on span "CASH" at bounding box center [369, 102] width 11 height 6
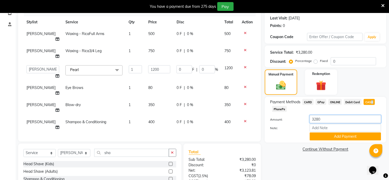
drag, startPoint x: 331, startPoint y: 119, endPoint x: 334, endPoint y: 115, distance: 5.2
click at [331, 119] on input "3280" at bounding box center [345, 119] width 71 height 8
click at [332, 118] on input "3280" at bounding box center [345, 119] width 71 height 8
type input "3"
type input "1500"
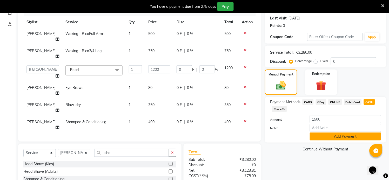
click at [344, 138] on button "Add Payment" at bounding box center [345, 137] width 71 height 8
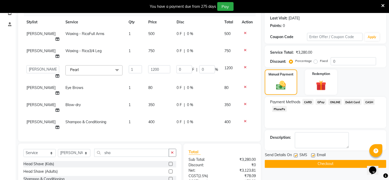
click at [312, 101] on span "CARD" at bounding box center [307, 102] width 11 height 6
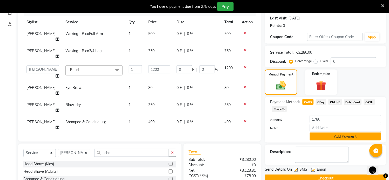
click at [329, 137] on button "Add Payment" at bounding box center [345, 137] width 71 height 8
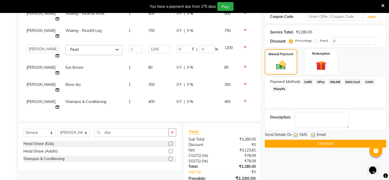
scroll to position [121, 0]
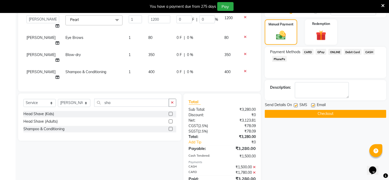
click at [322, 116] on button "Checkout" at bounding box center [325, 114] width 121 height 8
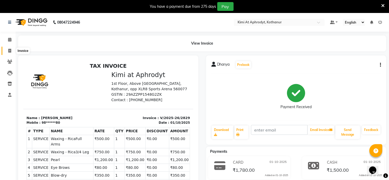
click at [10, 50] on icon at bounding box center [9, 51] width 3 height 4
select select "7401"
select select "service"
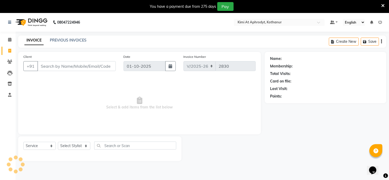
scroll to position [13, 0]
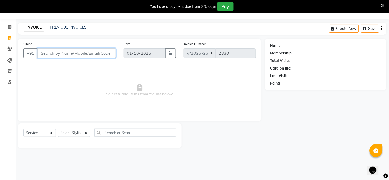
click at [49, 51] on input "Client" at bounding box center [76, 53] width 78 height 10
click at [82, 51] on input "Client" at bounding box center [76, 53] width 78 height 10
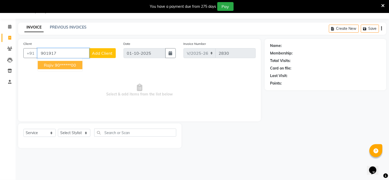
click at [70, 66] on ngb-highlight "90******00" at bounding box center [65, 65] width 21 height 5
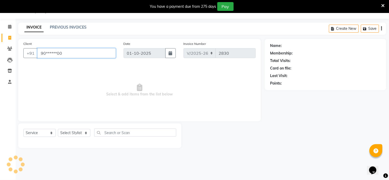
type input "90******00"
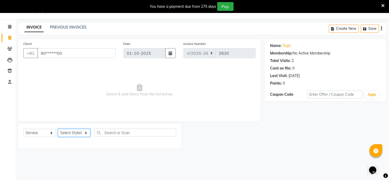
click at [68, 134] on select "Select Stylist [PERSON_NAME] Hriatpuii [PERSON_NAME] Kimi manager id [PERSON_NA…" at bounding box center [74, 133] width 32 height 8
select select "69728"
click at [58, 129] on select "Select Stylist [PERSON_NAME] Hriatpuii [PERSON_NAME] Kimi manager id [PERSON_NA…" at bounding box center [74, 133] width 32 height 8
click at [72, 67] on span "Select & add items from the list below" at bounding box center [139, 90] width 232 height 52
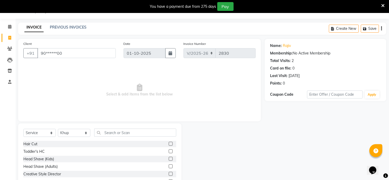
click at [169, 144] on label at bounding box center [171, 144] width 4 height 4
click at [169, 144] on input "checkbox" at bounding box center [170, 144] width 3 height 3
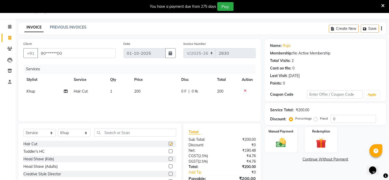
checkbox input "false"
click at [141, 133] on input "text" at bounding box center [135, 133] width 82 height 8
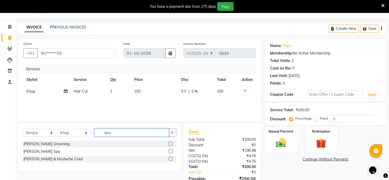
type input "bea"
click at [169, 145] on label at bounding box center [171, 144] width 4 height 4
click at [169, 145] on input "checkbox" at bounding box center [170, 144] width 3 height 3
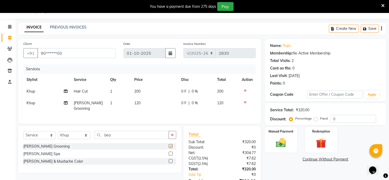
checkbox input "false"
click at [126, 134] on input "bea" at bounding box center [131, 135] width 75 height 8
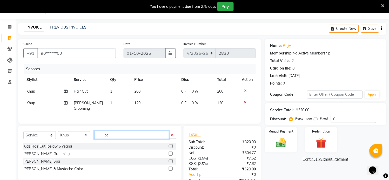
type input "b"
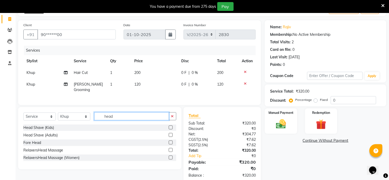
scroll to position [42, 0]
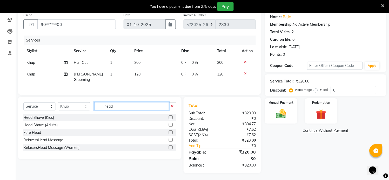
type input "head"
click at [170, 140] on label at bounding box center [171, 140] width 4 height 4
click at [170, 140] on input "checkbox" at bounding box center [170, 140] width 3 height 3
checkbox input "true"
click at [170, 127] on label at bounding box center [171, 125] width 4 height 4
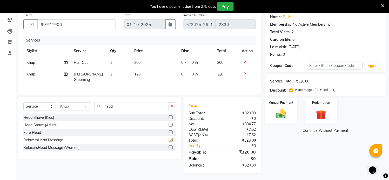
click at [170, 127] on input "checkbox" at bounding box center [170, 125] width 3 height 3
checkbox input "true"
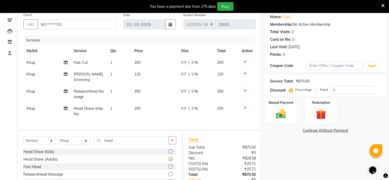
checkbox input "false"
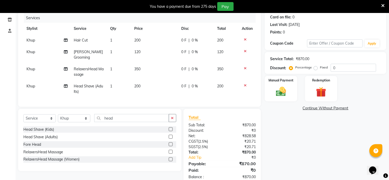
scroll to position [71, 0]
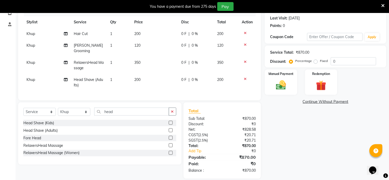
click at [243, 77] on div at bounding box center [247, 79] width 11 height 4
click at [245, 77] on icon at bounding box center [245, 79] width 3 height 4
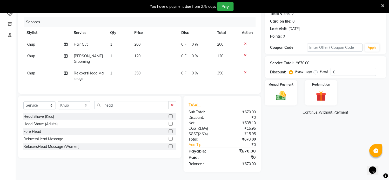
scroll to position [59, 0]
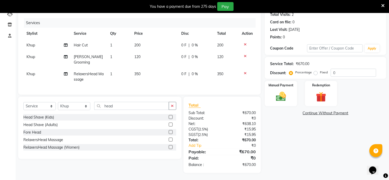
click at [149, 71] on td "350" at bounding box center [154, 76] width 47 height 17
select select "69728"
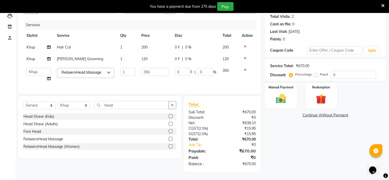
scroll to position [64, 0]
click at [154, 68] on input "350" at bounding box center [154, 72] width 27 height 8
type input "3"
type input "151"
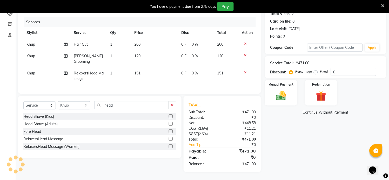
click at [199, 75] on td "0 F | 0 %" at bounding box center [196, 75] width 36 height 17
select select "69728"
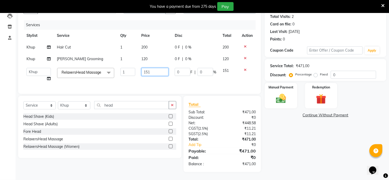
click at [155, 68] on input "151" at bounding box center [154, 72] width 27 height 8
type input "1"
type input "199"
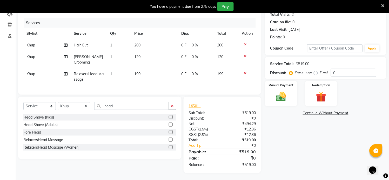
click at [189, 78] on td "0 F | 0 %" at bounding box center [196, 76] width 36 height 17
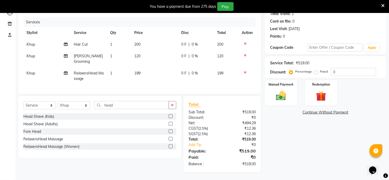
select select "69728"
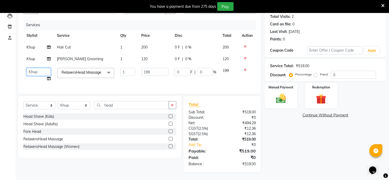
click at [38, 68] on select "[PERSON_NAME] Hriatpuii [PERSON_NAME] Kimi manager id [PERSON_NAME] [PERSON_NAM…" at bounding box center [38, 72] width 24 height 8
select select "77798"
click at [290, 99] on div "Manual Payment" at bounding box center [280, 96] width 33 height 26
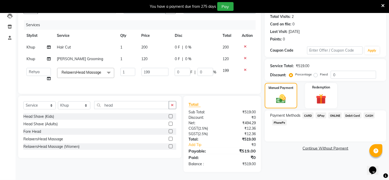
click at [308, 113] on span "CARD" at bounding box center [307, 116] width 11 height 6
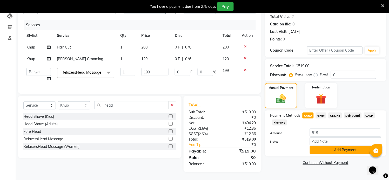
click at [327, 146] on button "Add Payment" at bounding box center [345, 150] width 71 height 8
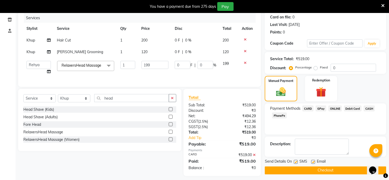
click at [297, 163] on label at bounding box center [296, 162] width 4 height 4
click at [297, 163] on input "checkbox" at bounding box center [295, 162] width 3 height 3
checkbox input "false"
click at [312, 162] on label at bounding box center [313, 162] width 4 height 4
click at [312, 162] on input "checkbox" at bounding box center [312, 162] width 3 height 3
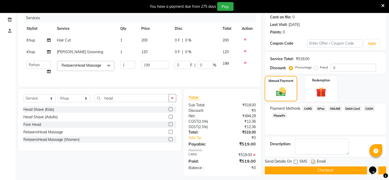
checkbox input "false"
click at [314, 172] on button "Checkout" at bounding box center [325, 171] width 121 height 8
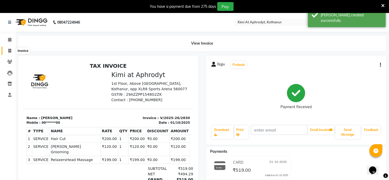
click at [9, 53] on icon at bounding box center [9, 51] width 3 height 4
select select "7401"
select select "service"
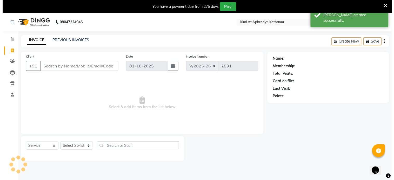
scroll to position [13, 0]
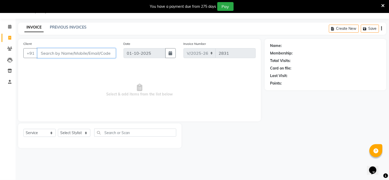
click at [53, 55] on input "Client" at bounding box center [76, 53] width 78 height 10
type input "8"
type input "8897725593"
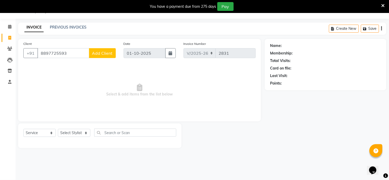
click at [105, 51] on span "Add Client" at bounding box center [102, 53] width 21 height 5
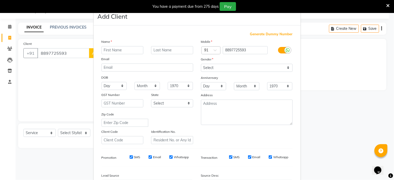
click at [114, 52] on input "text" at bounding box center [122, 50] width 42 height 8
type input "[PERSON_NAME]"
click at [237, 67] on select "Select [DEMOGRAPHIC_DATA] [DEMOGRAPHIC_DATA] Other Prefer Not To Say" at bounding box center [247, 68] width 92 height 8
select select "[DEMOGRAPHIC_DATA]"
click at [201, 64] on select "Select [DEMOGRAPHIC_DATA] [DEMOGRAPHIC_DATA] Other Prefer Not To Say" at bounding box center [247, 68] width 92 height 8
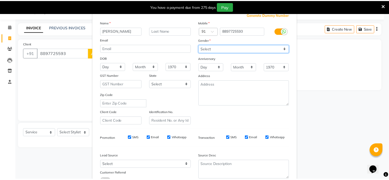
scroll to position [58, 0]
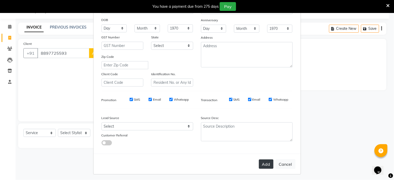
click at [261, 162] on button "Add" at bounding box center [266, 164] width 15 height 9
type input "88******93"
select select
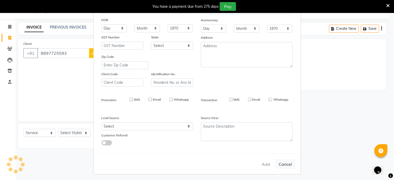
select select
checkbox input "false"
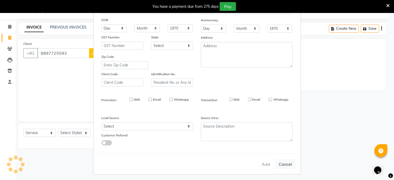
checkbox input "false"
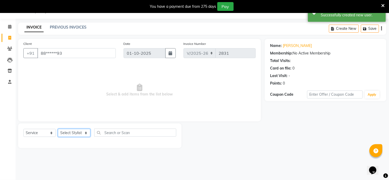
click at [73, 132] on select "Select Stylist [PERSON_NAME] Hriatpuii [PERSON_NAME] Kimi manager id [PERSON_NA…" at bounding box center [74, 133] width 32 height 8
select select "88070"
click at [58, 129] on select "Select Stylist [PERSON_NAME] Hriatpuii [PERSON_NAME] Kimi manager id [PERSON_NA…" at bounding box center [74, 133] width 32 height 8
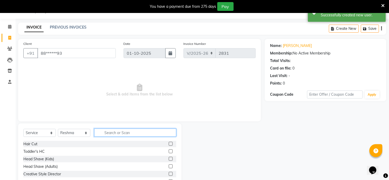
click at [127, 134] on input "text" at bounding box center [135, 133] width 82 height 8
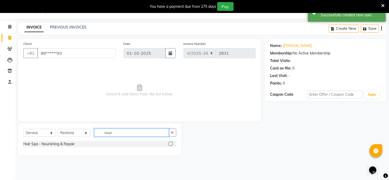
type input "nour"
click at [169, 143] on label at bounding box center [171, 144] width 4 height 4
click at [169, 143] on input "checkbox" at bounding box center [170, 144] width 3 height 3
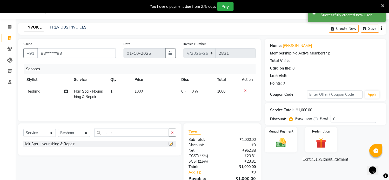
checkbox input "false"
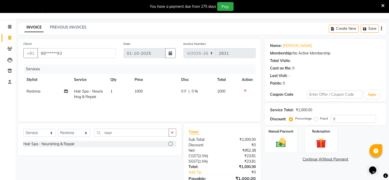
click at [133, 103] on div "Services Stylist Service Qty Price Disc Total Action Reshma Hair Spa - Nourishi…" at bounding box center [139, 90] width 232 height 52
click at [141, 97] on td "1000" at bounding box center [154, 94] width 47 height 17
select select "88070"
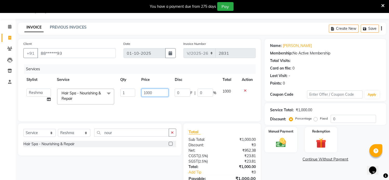
click at [154, 93] on input "1000" at bounding box center [154, 93] width 27 height 8
type input "1"
type input "2000"
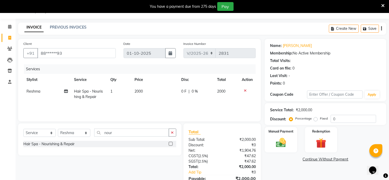
click at [144, 106] on div "Services Stylist Service Qty Price Disc Total Action Reshma Hair Spa - Nourishi…" at bounding box center [139, 90] width 232 height 52
drag, startPoint x: 73, startPoint y: 134, endPoint x: 77, endPoint y: 134, distance: 3.9
click at [76, 134] on select "Select Stylist [PERSON_NAME] Hriatpuii [PERSON_NAME] Kimi manager id [PERSON_NA…" at bounding box center [74, 133] width 32 height 8
select select "69728"
click at [58, 129] on select "Select Stylist [PERSON_NAME] Hriatpuii [PERSON_NAME] Kimi manager id [PERSON_NA…" at bounding box center [74, 133] width 32 height 8
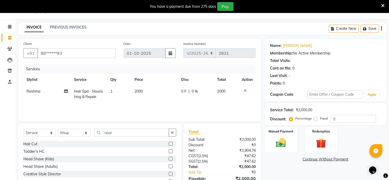
click at [169, 143] on label at bounding box center [171, 144] width 4 height 4
click at [169, 143] on input "checkbox" at bounding box center [170, 144] width 3 height 3
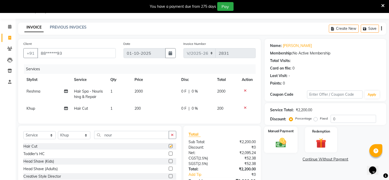
checkbox input "false"
drag, startPoint x: 127, startPoint y: 140, endPoint x: 138, endPoint y: 136, distance: 12.1
click at [128, 139] on input "nour" at bounding box center [131, 135] width 75 height 8
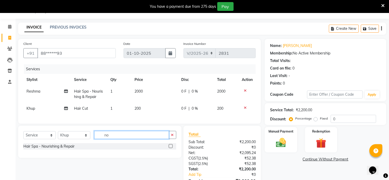
type input "n"
type input "bea"
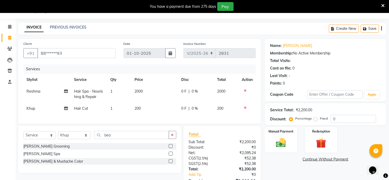
click at [168, 150] on div "[PERSON_NAME] Grooming" at bounding box center [99, 146] width 153 height 6
click at [170, 148] on label at bounding box center [171, 146] width 4 height 4
click at [170, 148] on input "checkbox" at bounding box center [170, 146] width 3 height 3
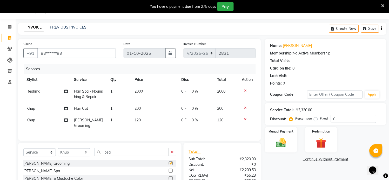
checkbox input "false"
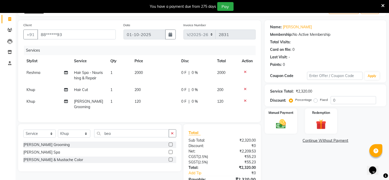
scroll to position [42, 0]
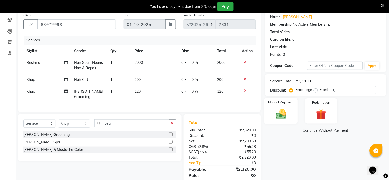
drag, startPoint x: 273, startPoint y: 116, endPoint x: 285, endPoint y: 124, distance: 14.0
click at [275, 116] on div "Manual Payment" at bounding box center [280, 111] width 33 height 26
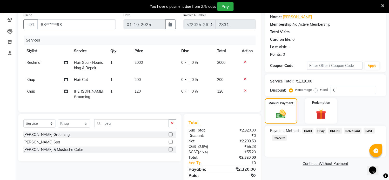
click at [308, 132] on span "CARD" at bounding box center [307, 131] width 11 height 6
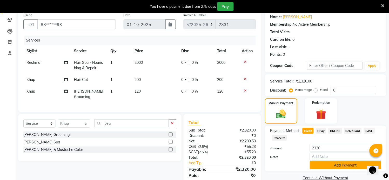
click at [316, 167] on button "Add Payment" at bounding box center [345, 165] width 71 height 8
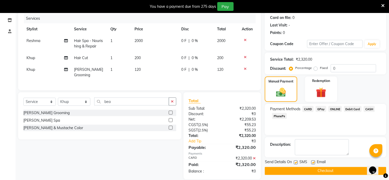
scroll to position [70, 0]
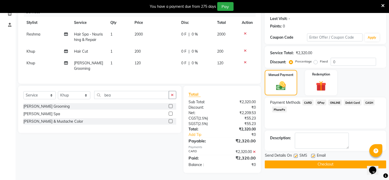
drag, startPoint x: 295, startPoint y: 156, endPoint x: 299, endPoint y: 157, distance: 4.4
click at [295, 156] on label at bounding box center [296, 156] width 4 height 4
click at [295, 156] on input "checkbox" at bounding box center [295, 156] width 3 height 3
checkbox input "false"
click at [313, 156] on label at bounding box center [313, 156] width 4 height 4
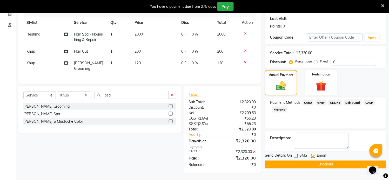
click at [313, 156] on input "checkbox" at bounding box center [312, 156] width 3 height 3
checkbox input "false"
click at [313, 164] on button "Checkout" at bounding box center [325, 165] width 121 height 8
